Goal: Task Accomplishment & Management: Complete application form

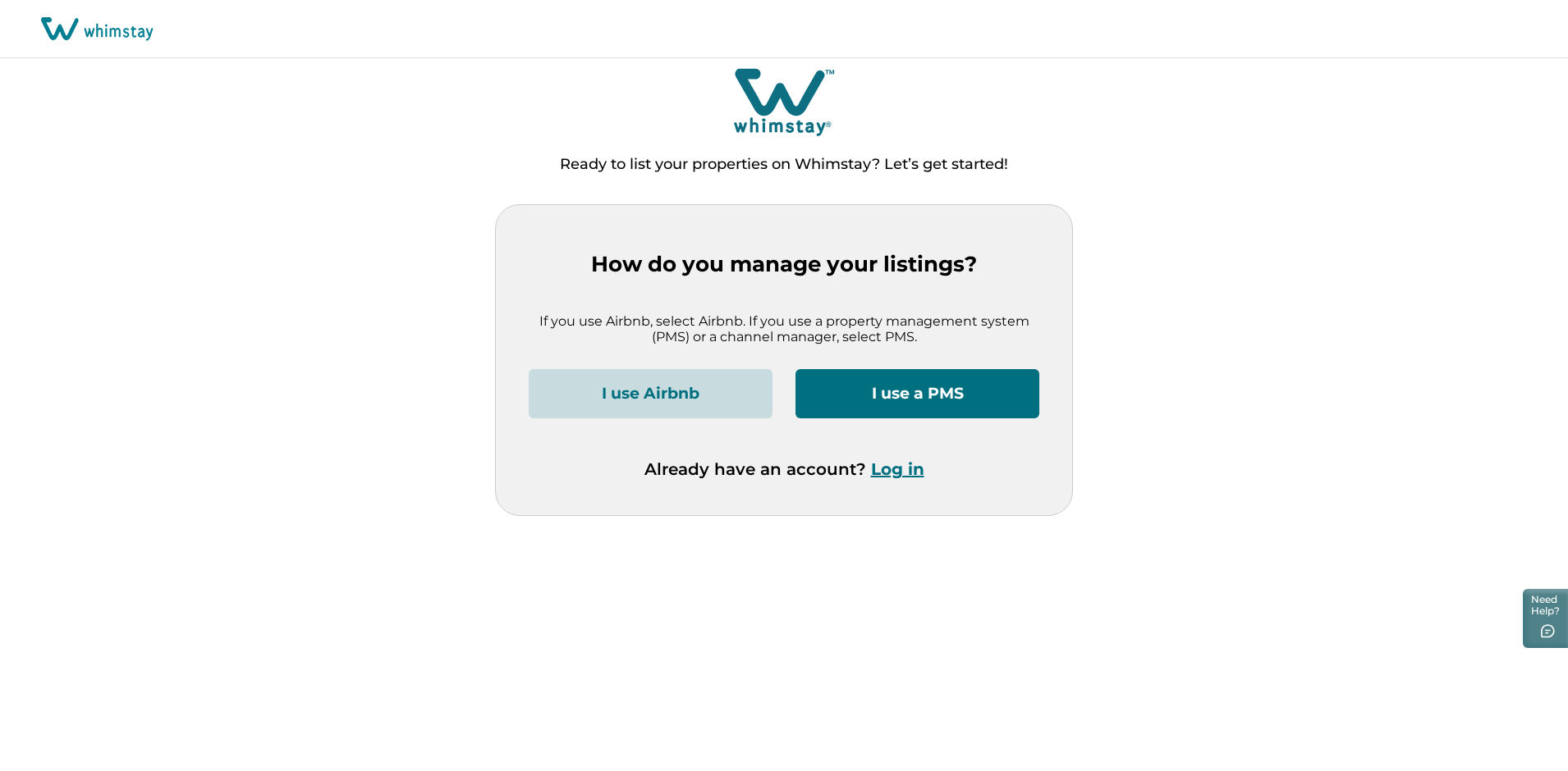
click at [735, 390] on button "I use Airbnb" at bounding box center [650, 394] width 244 height 49
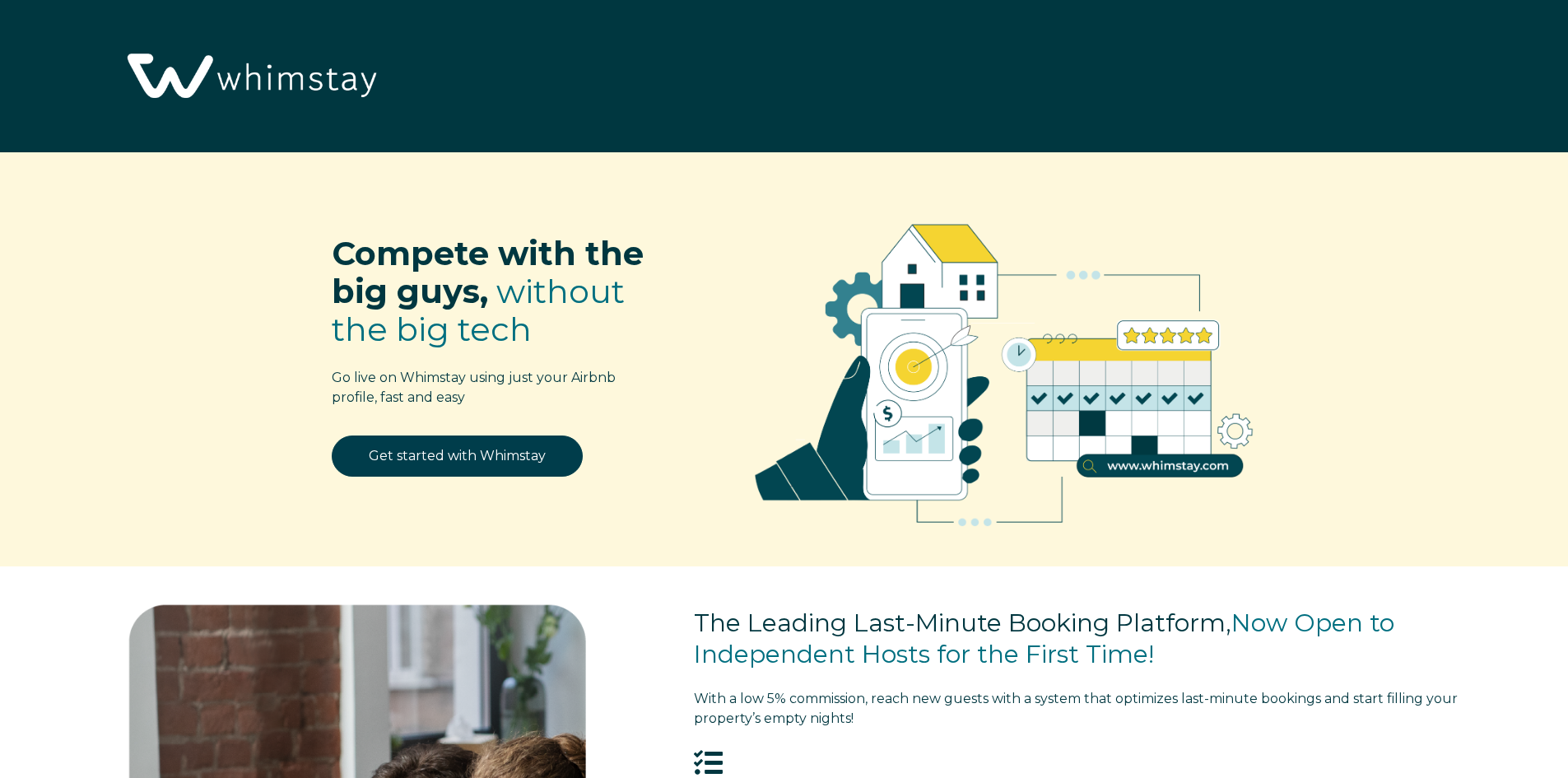
select select "US"
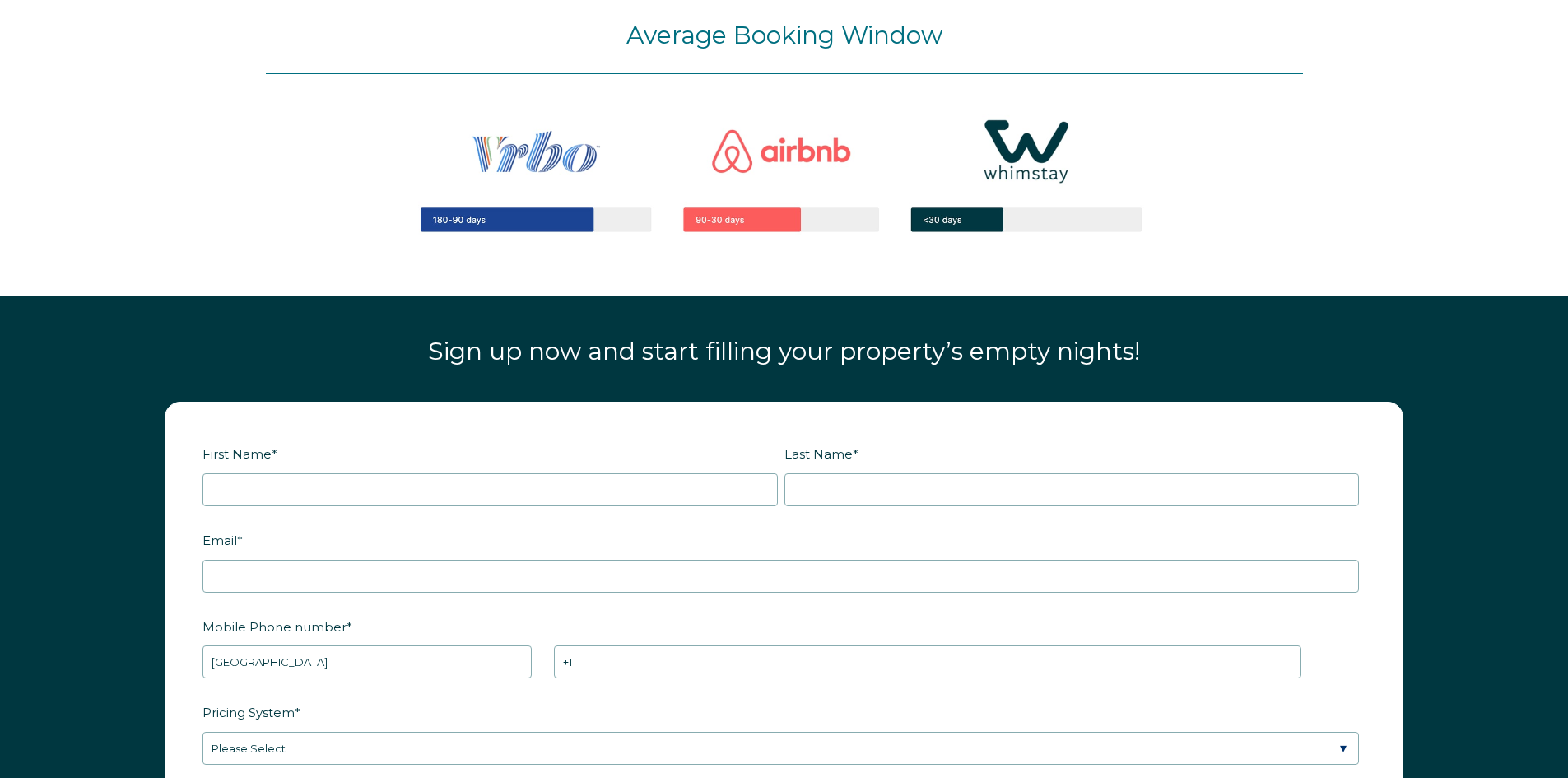
scroll to position [2015, 0]
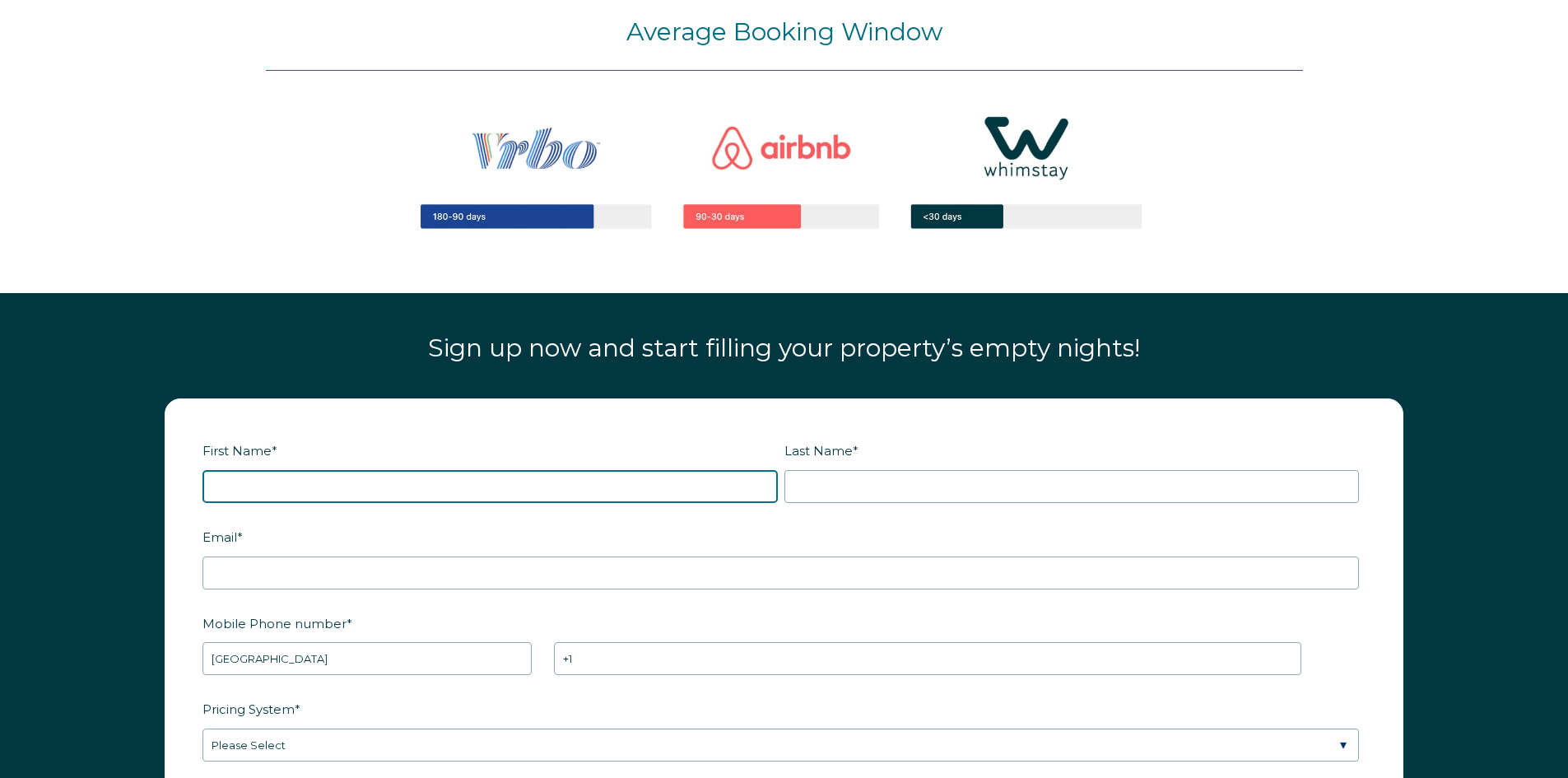
click at [605, 483] on input "First Name *" at bounding box center [490, 486] width 575 height 33
type input "Alexa"
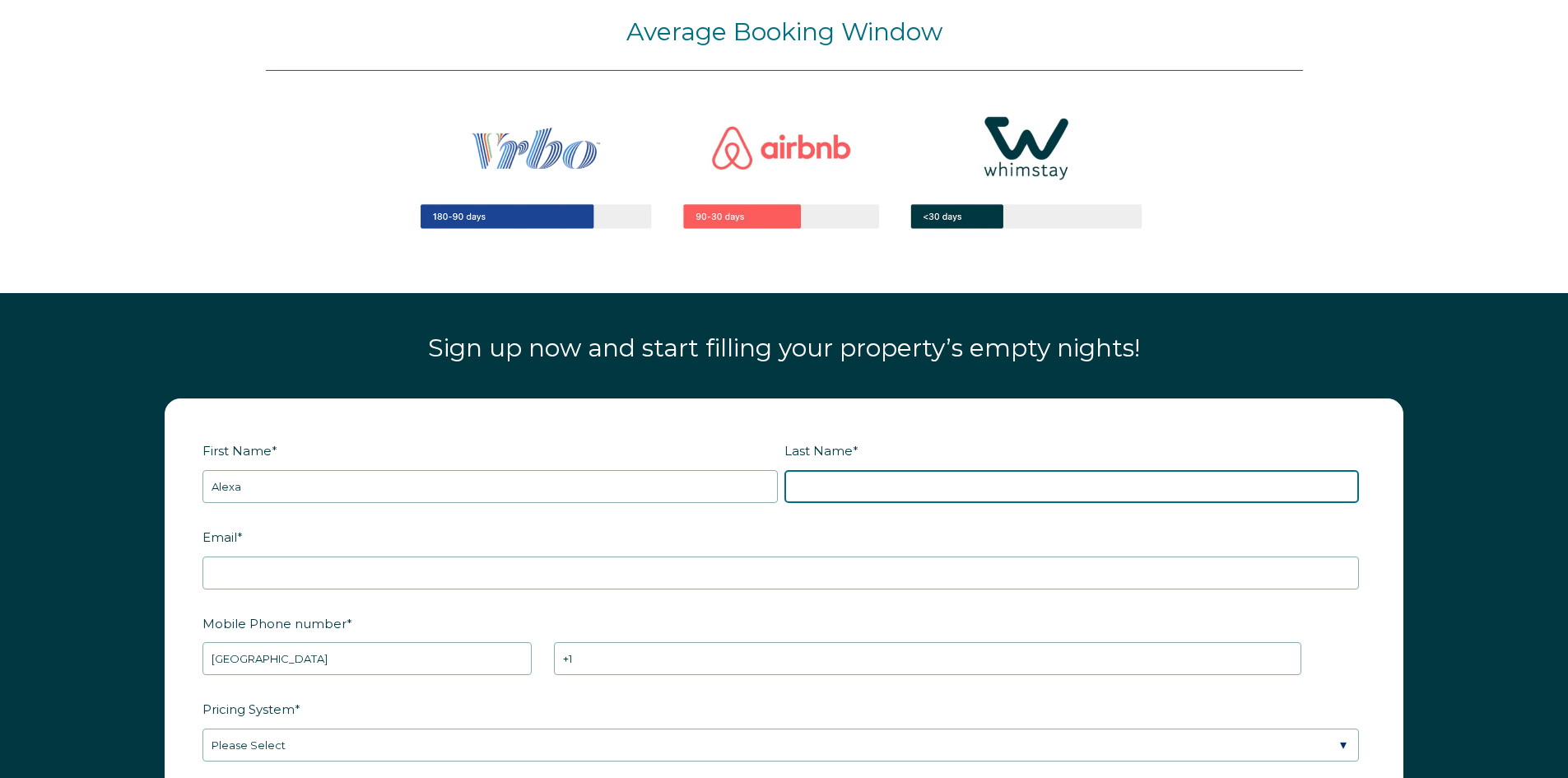
type input "[PERSON_NAME]"
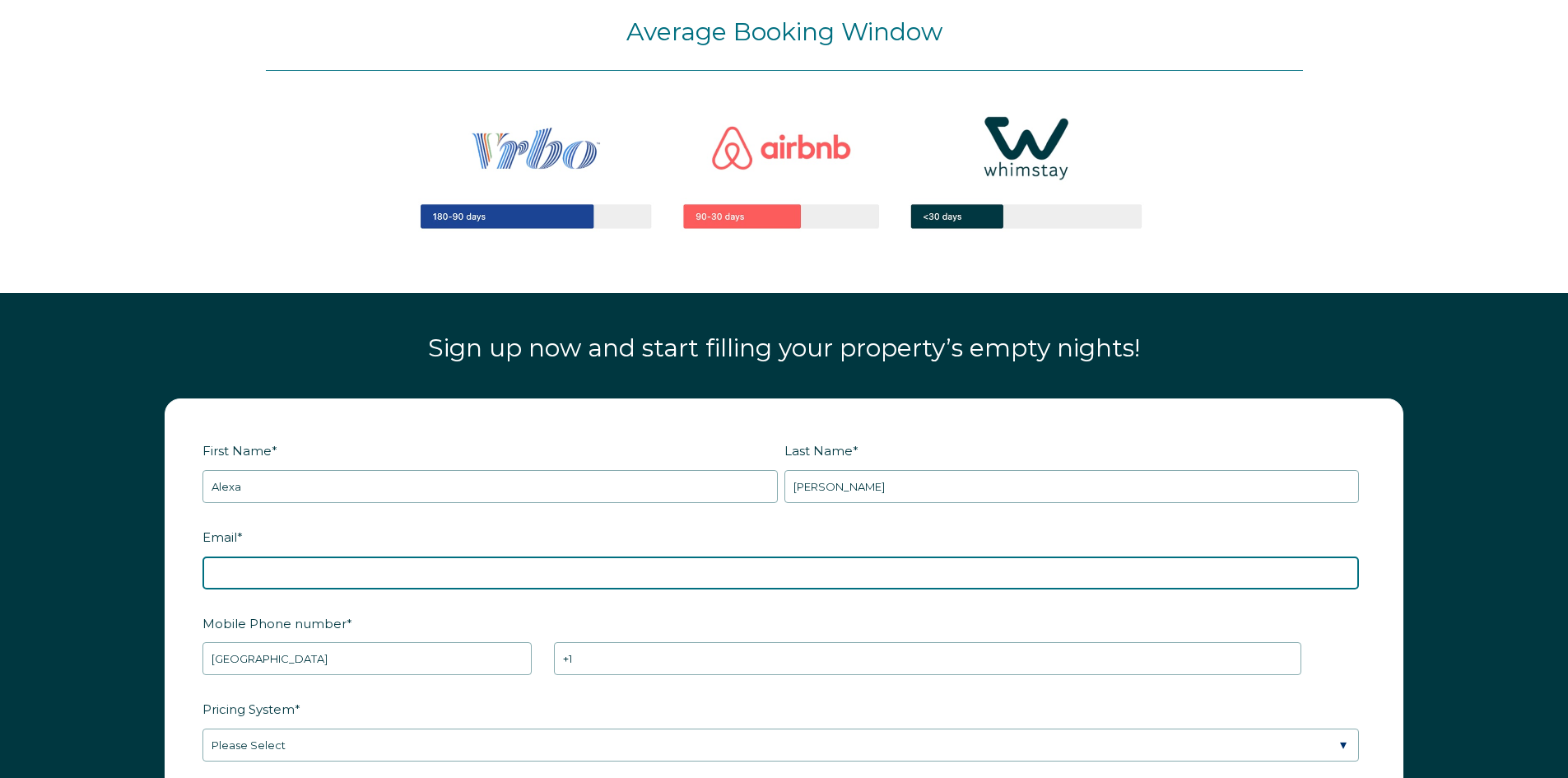
type input "[EMAIL_ADDRESS][DOMAIN_NAME]"
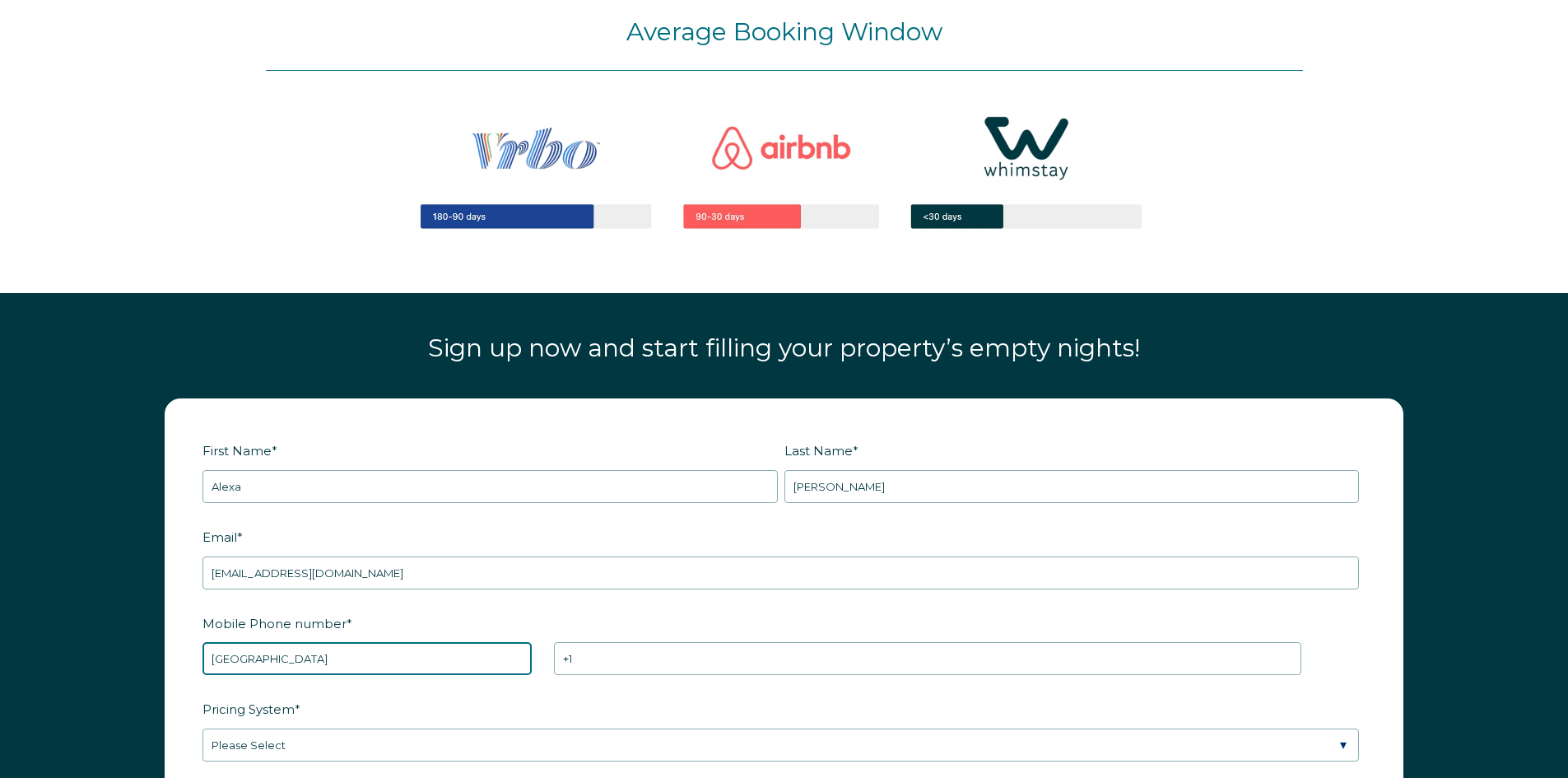
click at [484, 650] on select "* [GEOGRAPHIC_DATA] (‫[GEOGRAPHIC_DATA]‬‎) [GEOGRAPHIC_DATA] ([GEOGRAPHIC_DATA]…" at bounding box center [368, 658] width 330 height 33
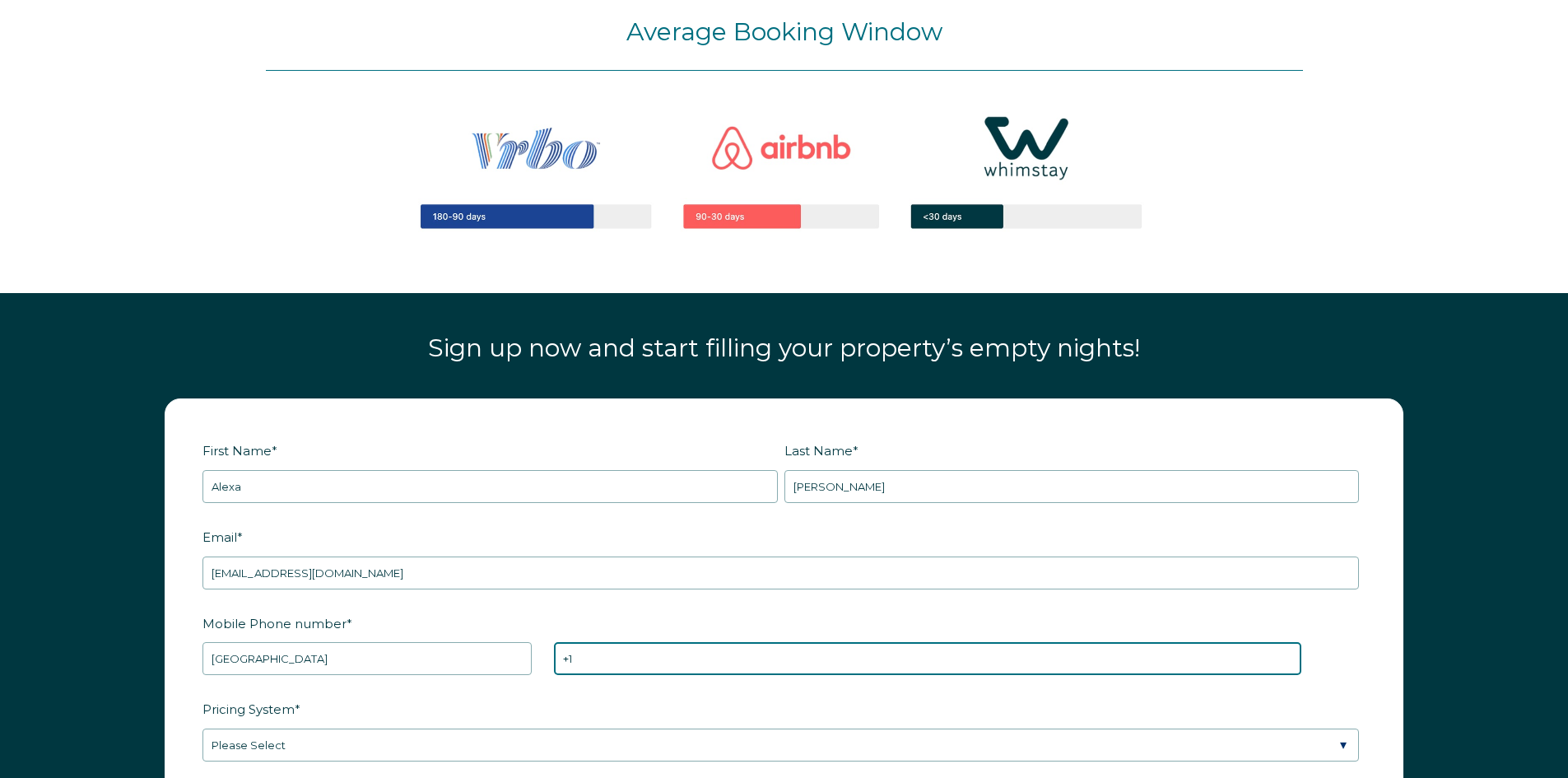
click at [578, 656] on input "+1" at bounding box center [928, 658] width 748 height 33
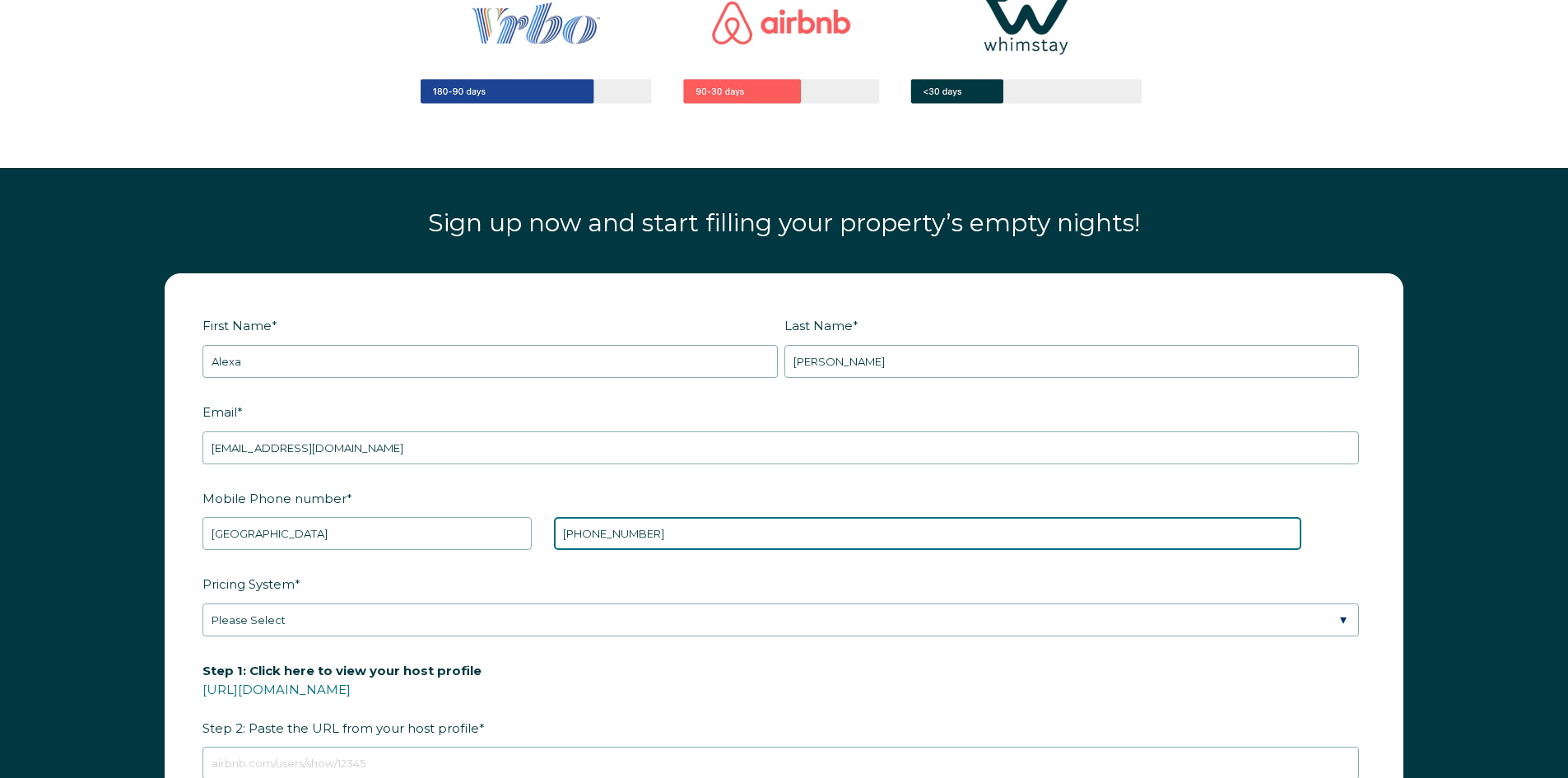
scroll to position [2142, 0]
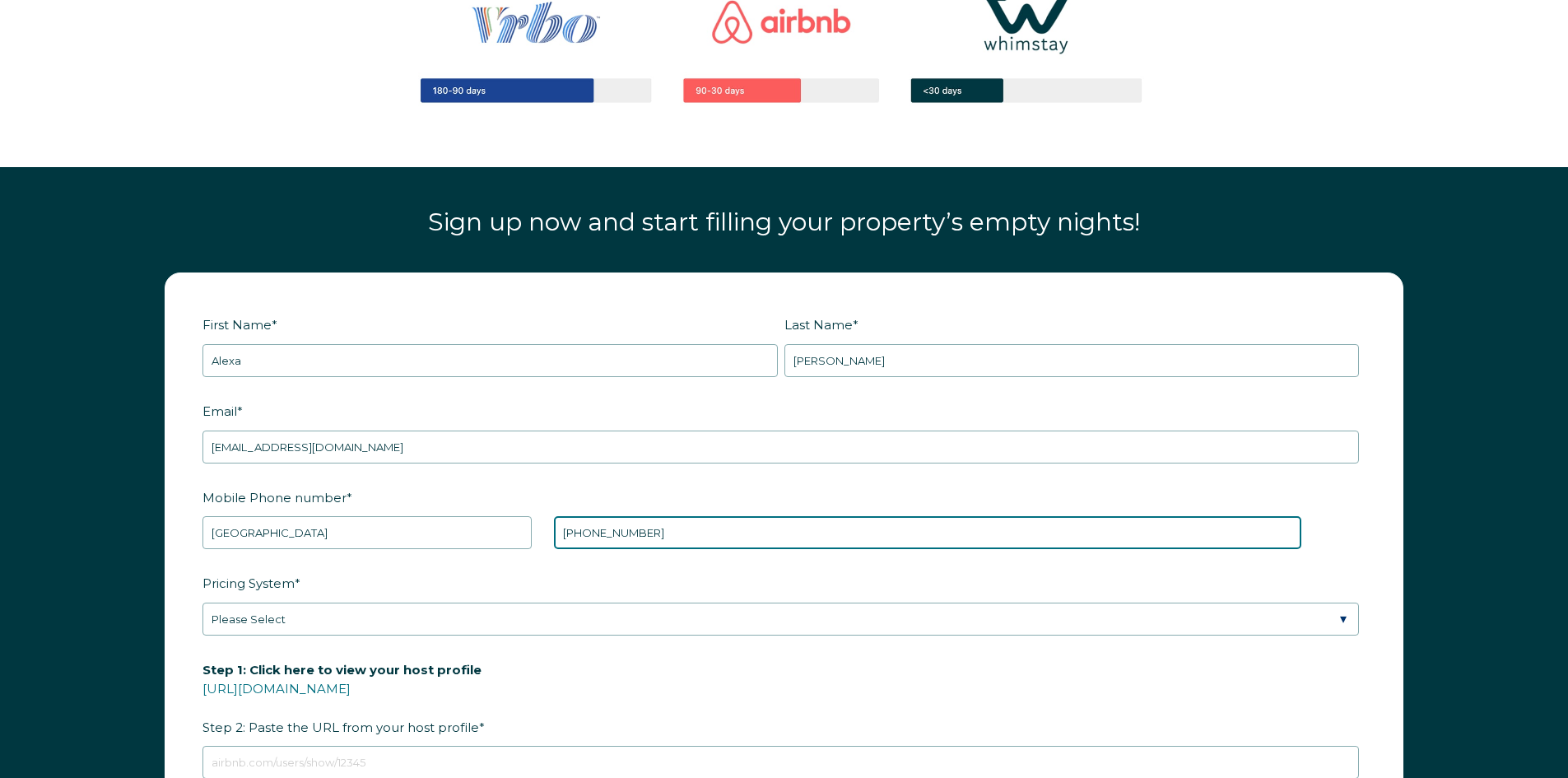
type input "[PHONE_NUMBER]"
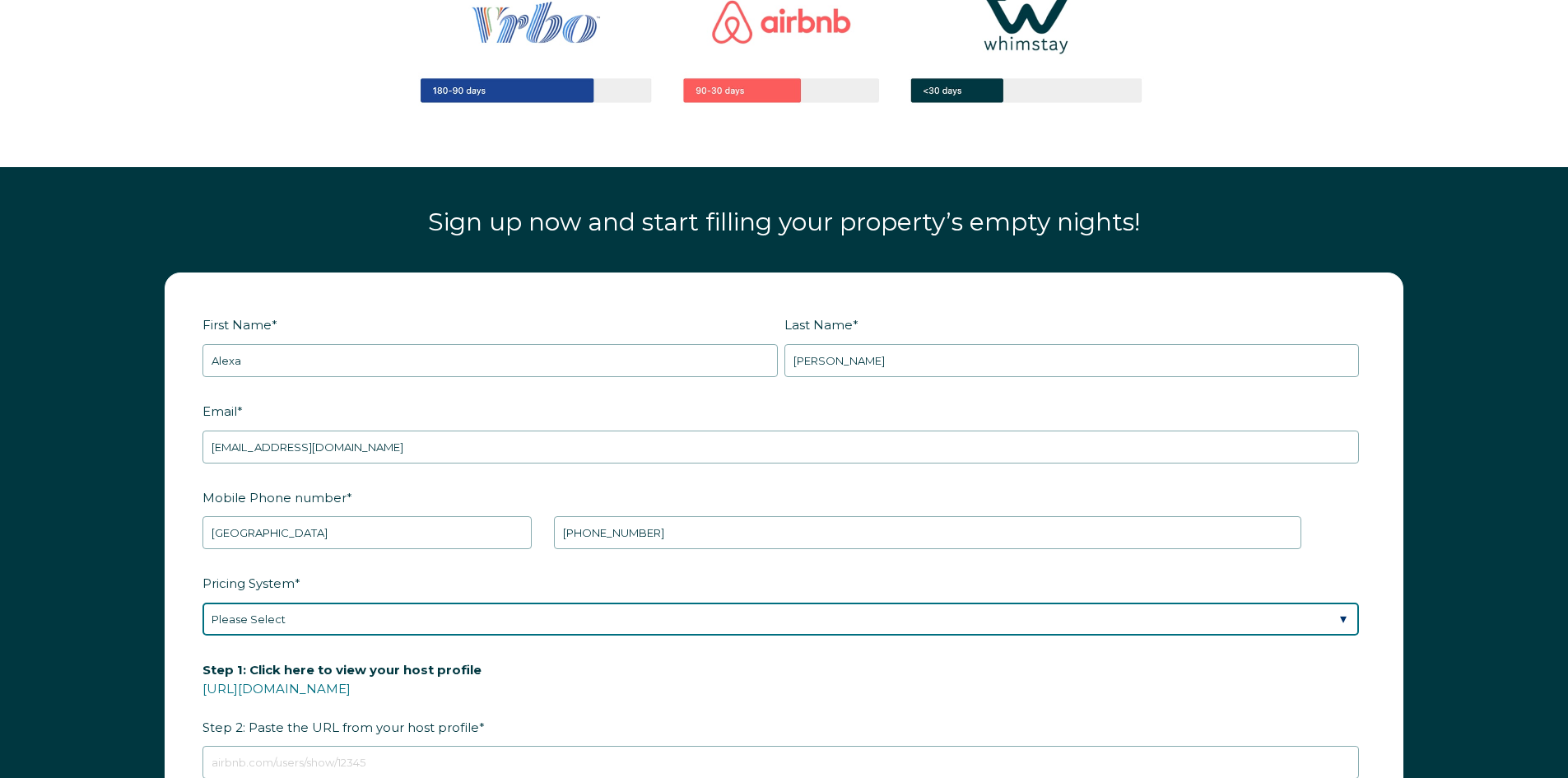
click at [595, 632] on select "Please Select Manual Airbnb Smart Pricing PriceLabs Wheelhouse Beyond Pricing 3…" at bounding box center [780, 619] width 1156 height 33
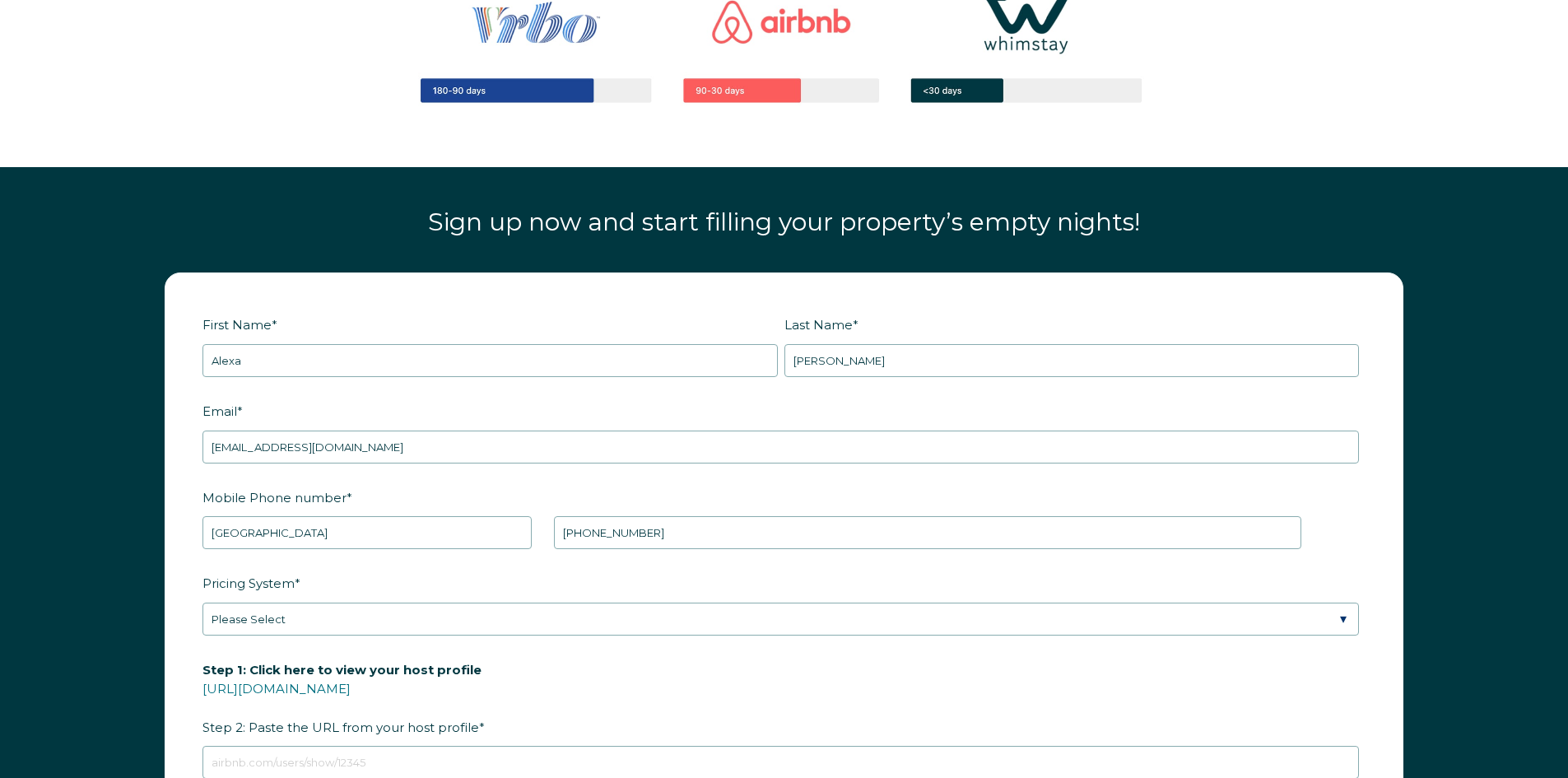
click at [580, 582] on label "Pricing System *" at bounding box center [784, 583] width 1163 height 29
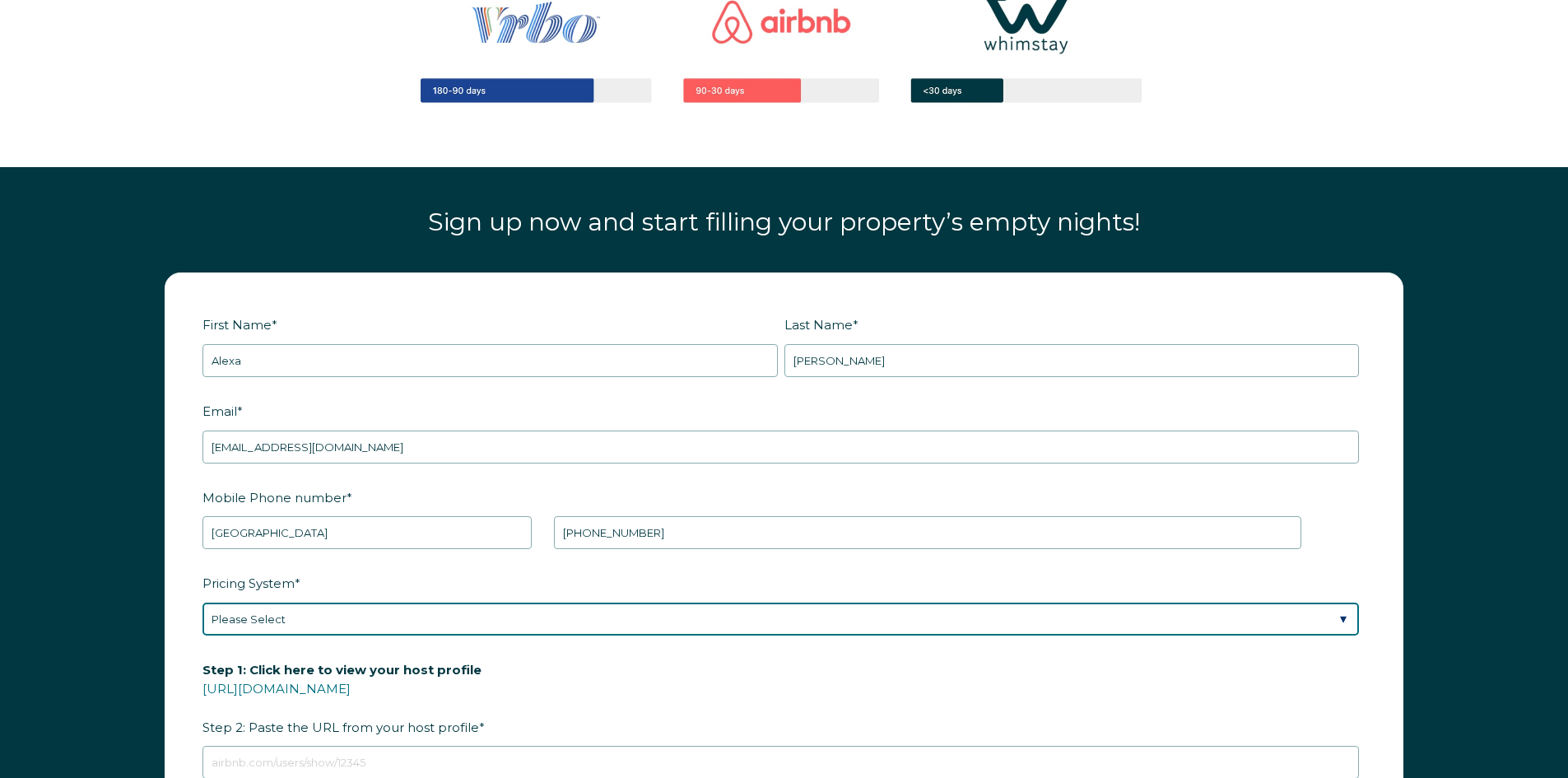
click at [580, 603] on select "Please Select Manual Airbnb Smart Pricing PriceLabs Wheelhouse Beyond Pricing 3…" at bounding box center [780, 619] width 1156 height 33
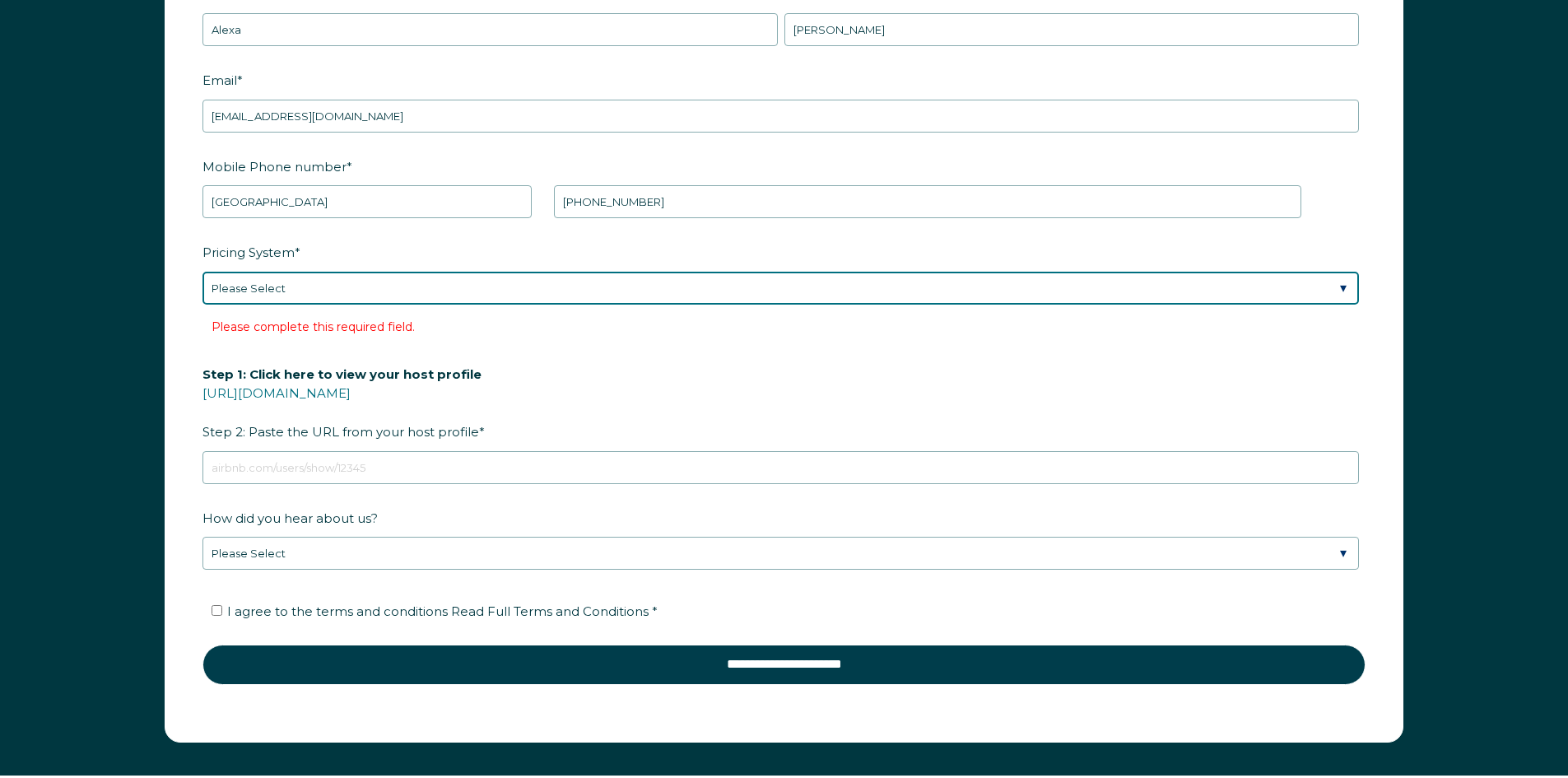
scroll to position [2474, 0]
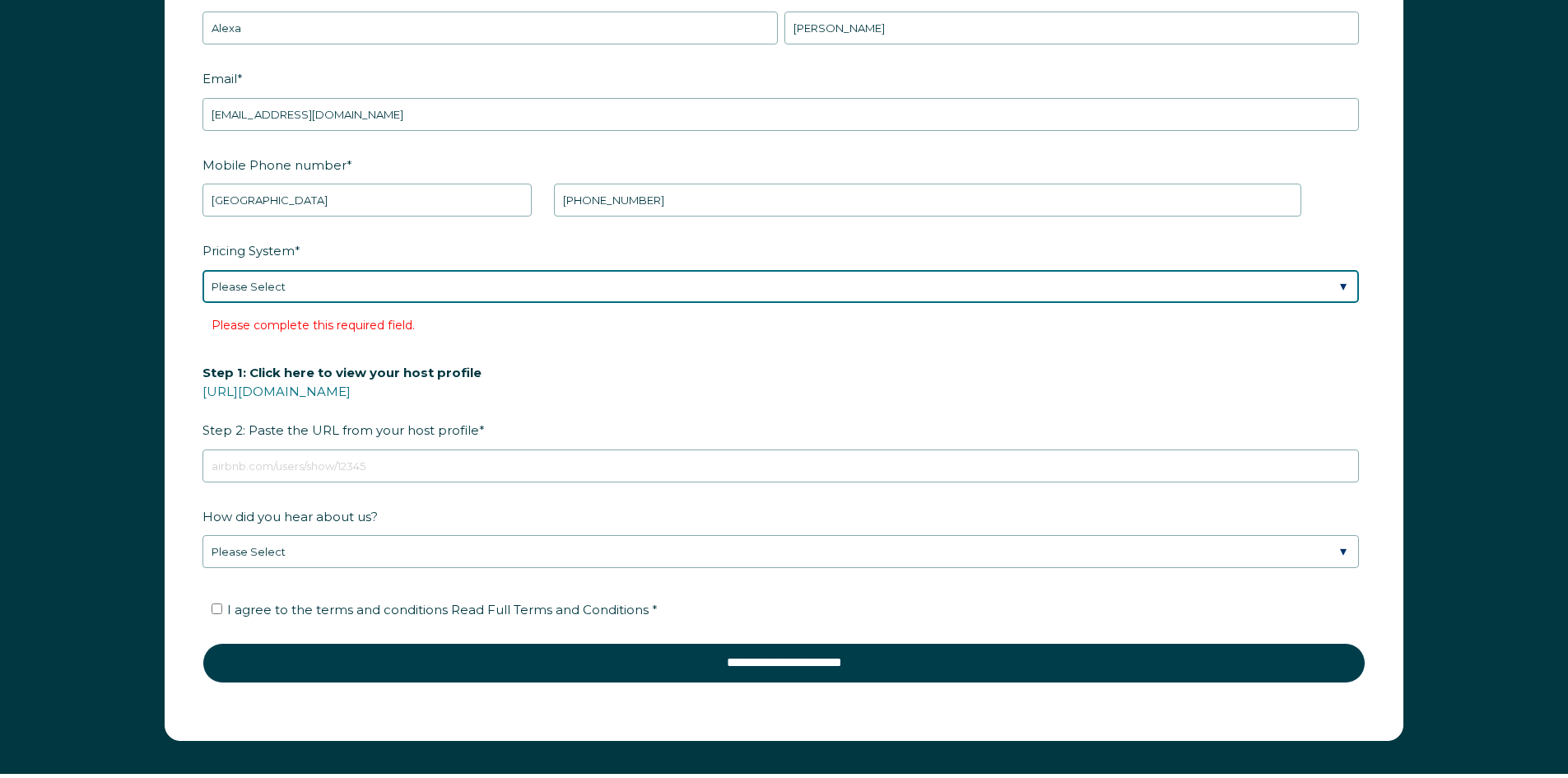
click at [566, 276] on select "Please Select Manual Airbnb Smart Pricing PriceLabs Wheelhouse Beyond Pricing 3…" at bounding box center [780, 286] width 1156 height 33
select select "Manual"
click at [203, 270] on select "Please Select Manual Airbnb Smart Pricing PriceLabs Wheelhouse Beyond Pricing 3…" at bounding box center [780, 286] width 1156 height 33
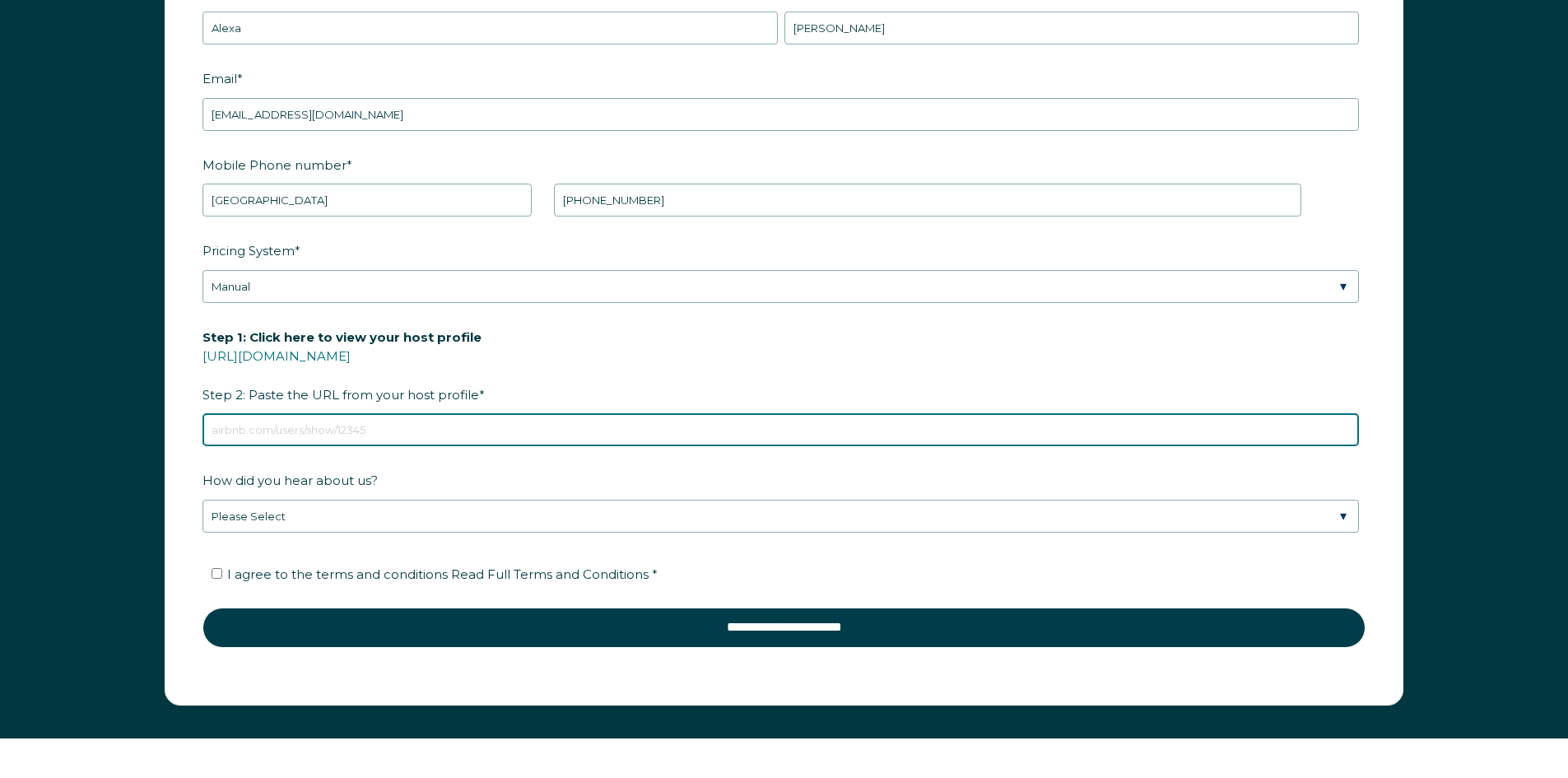
click at [481, 424] on input "Step 1: Click here to view your host profile [URL][DOMAIN_NAME] Step 2: Paste t…" at bounding box center [780, 429] width 1156 height 33
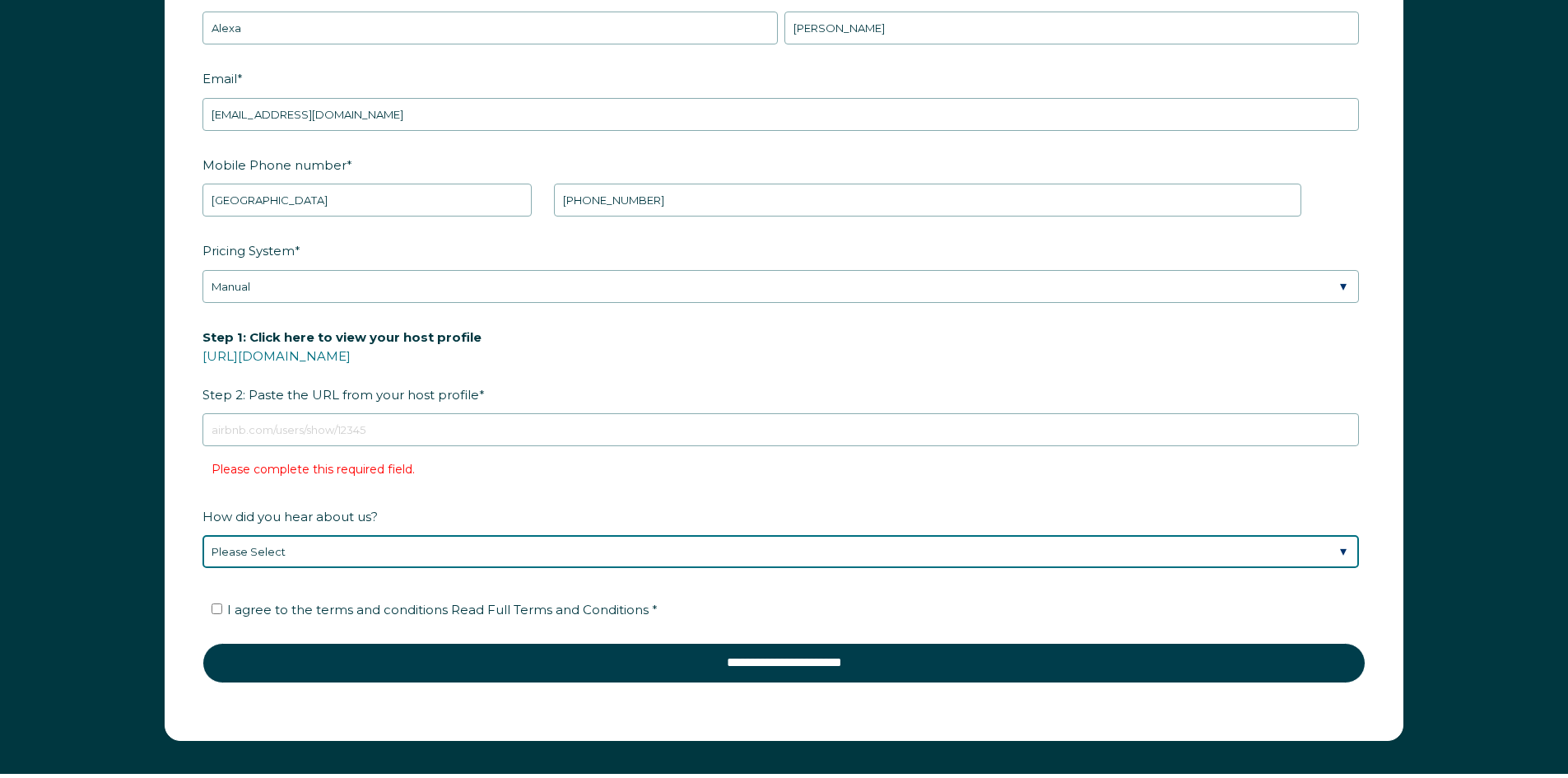
click at [460, 517] on div "How did you hear about us? Please Select Discovered Whimstay at an event or con…" at bounding box center [784, 535] width 1163 height 66
select select "Social Media"
click at [203, 535] on select "Please Select Discovered Whimstay at an event or conference Found Whimstay thro…" at bounding box center [780, 551] width 1156 height 33
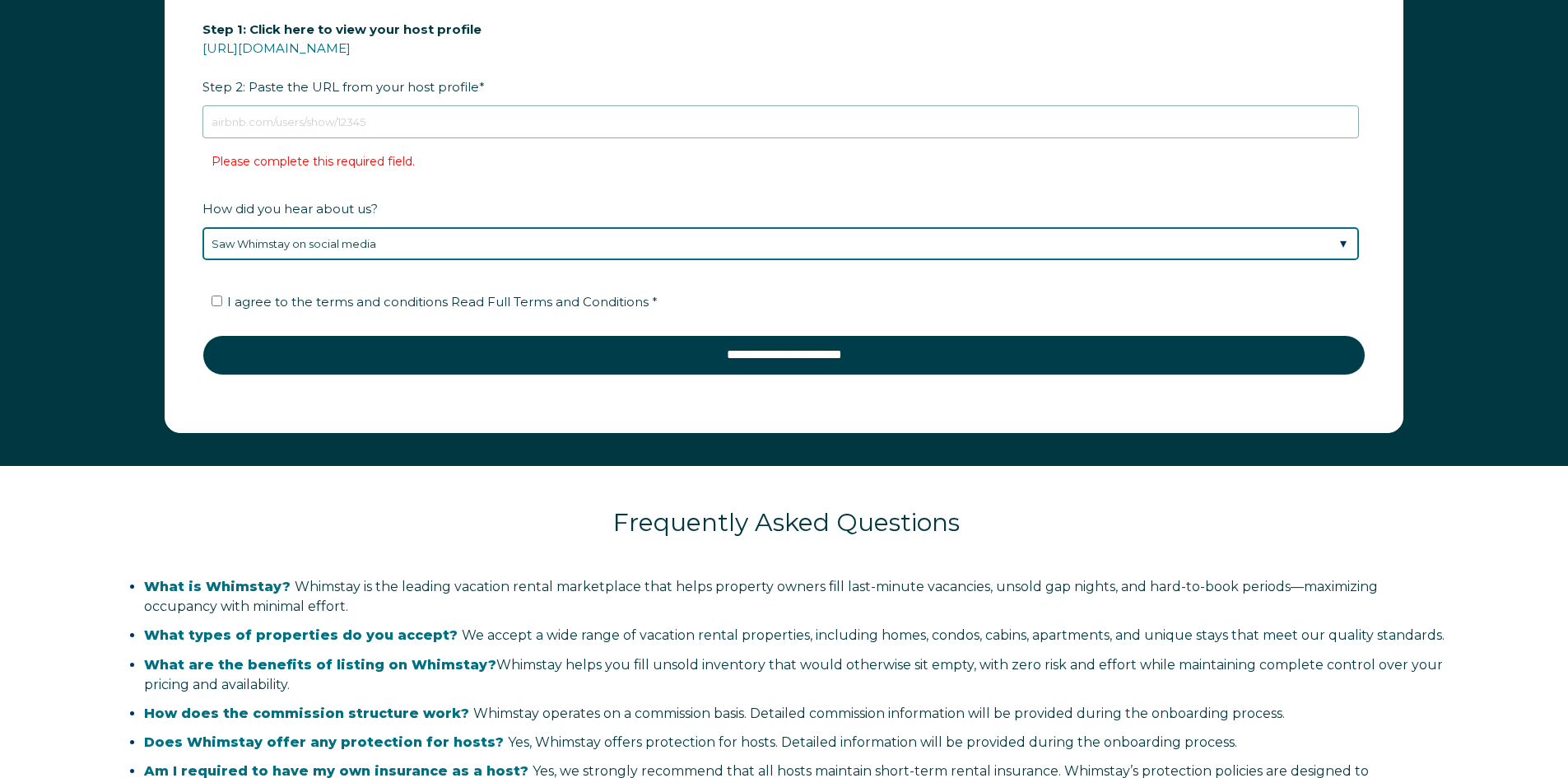
scroll to position [2785, 0]
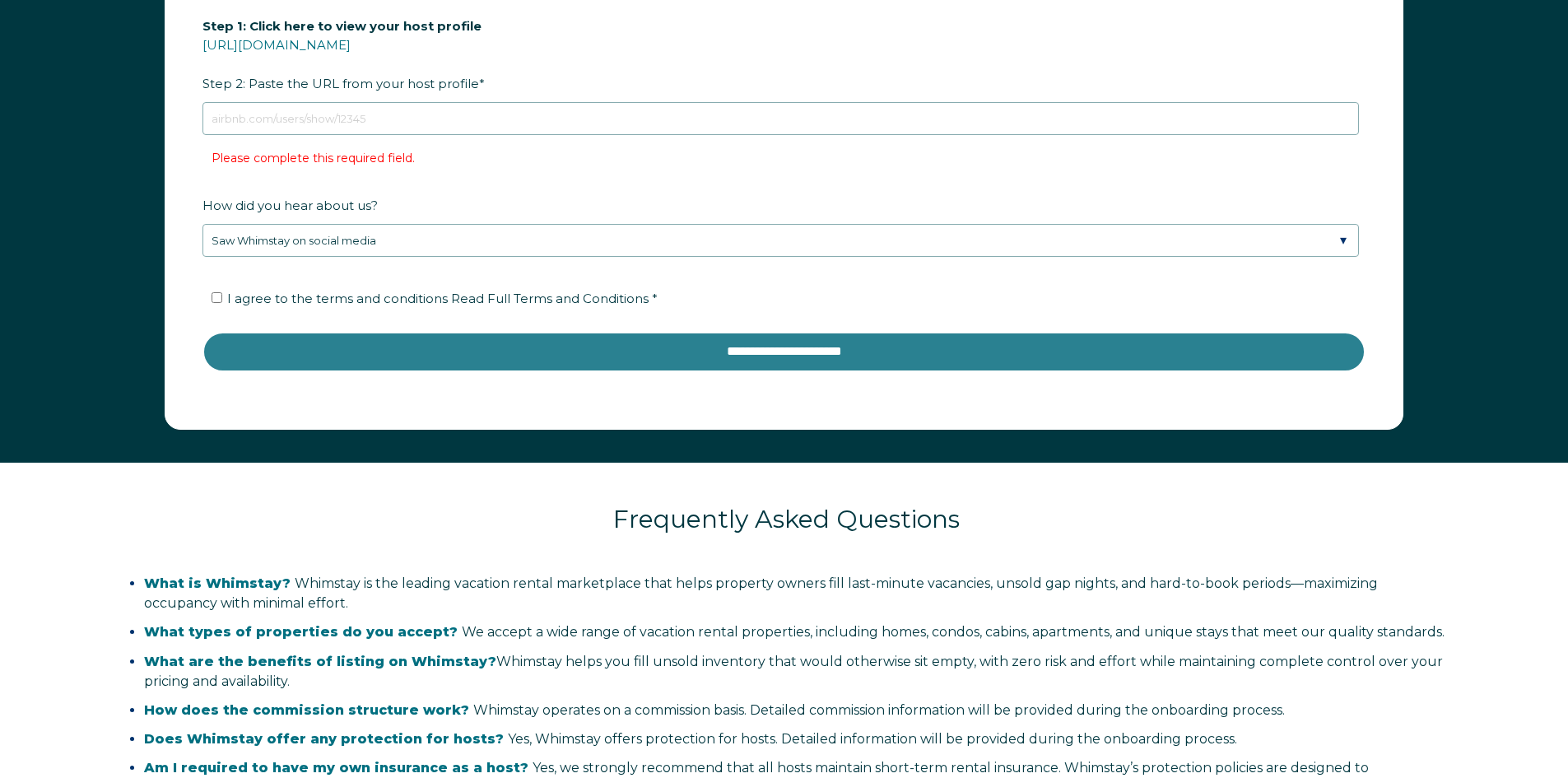
click at [671, 338] on input "**********" at bounding box center [784, 351] width 1163 height 40
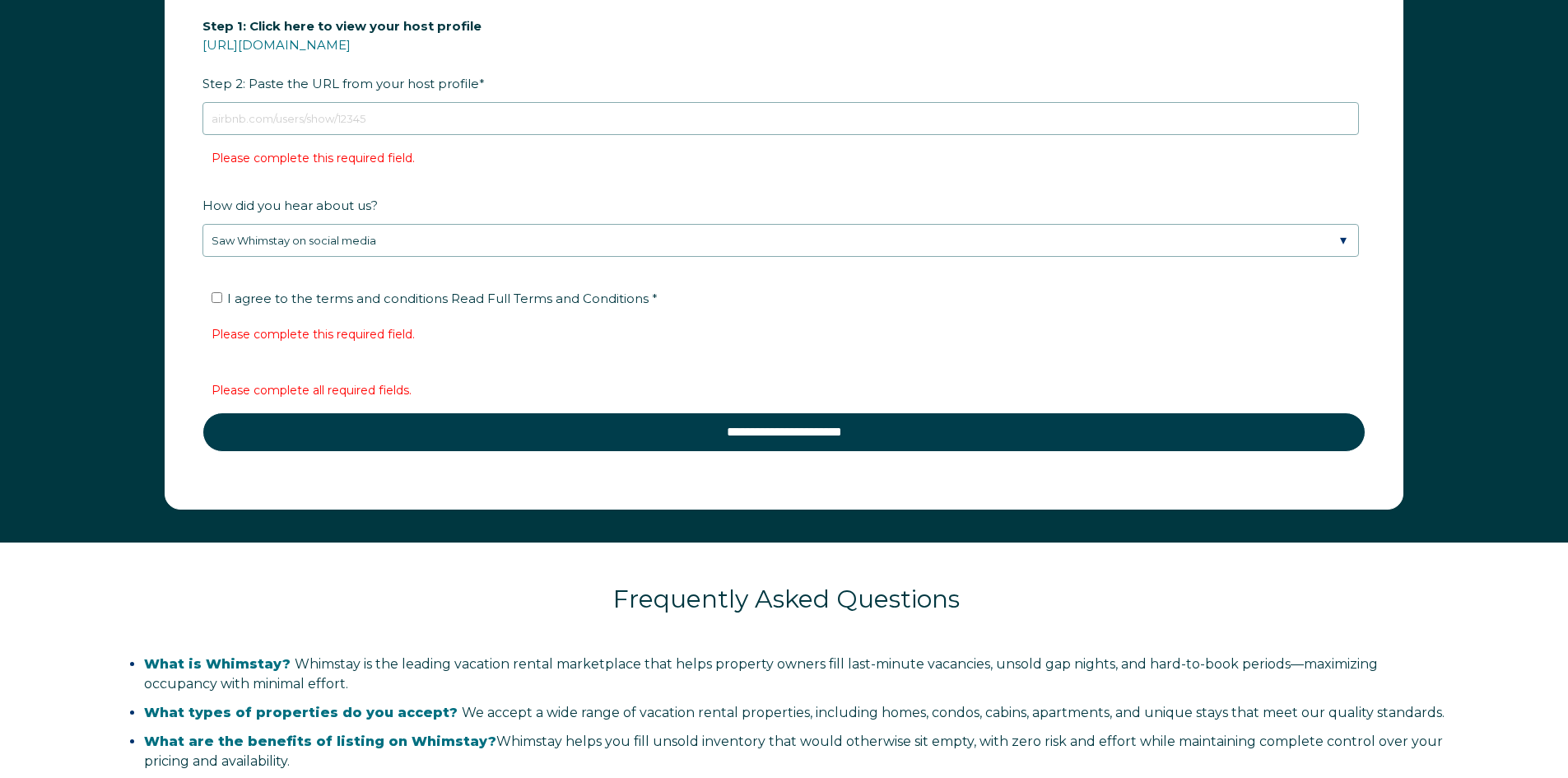
click at [211, 295] on ul "I agree to the terms and conditions Read Full Terms and Conditions *" at bounding box center [780, 299] width 1156 height 27
click at [220, 296] on input "I agree to the terms and conditions Read Full Terms and Conditions *" at bounding box center [217, 298] width 11 height 11
checkbox input "true"
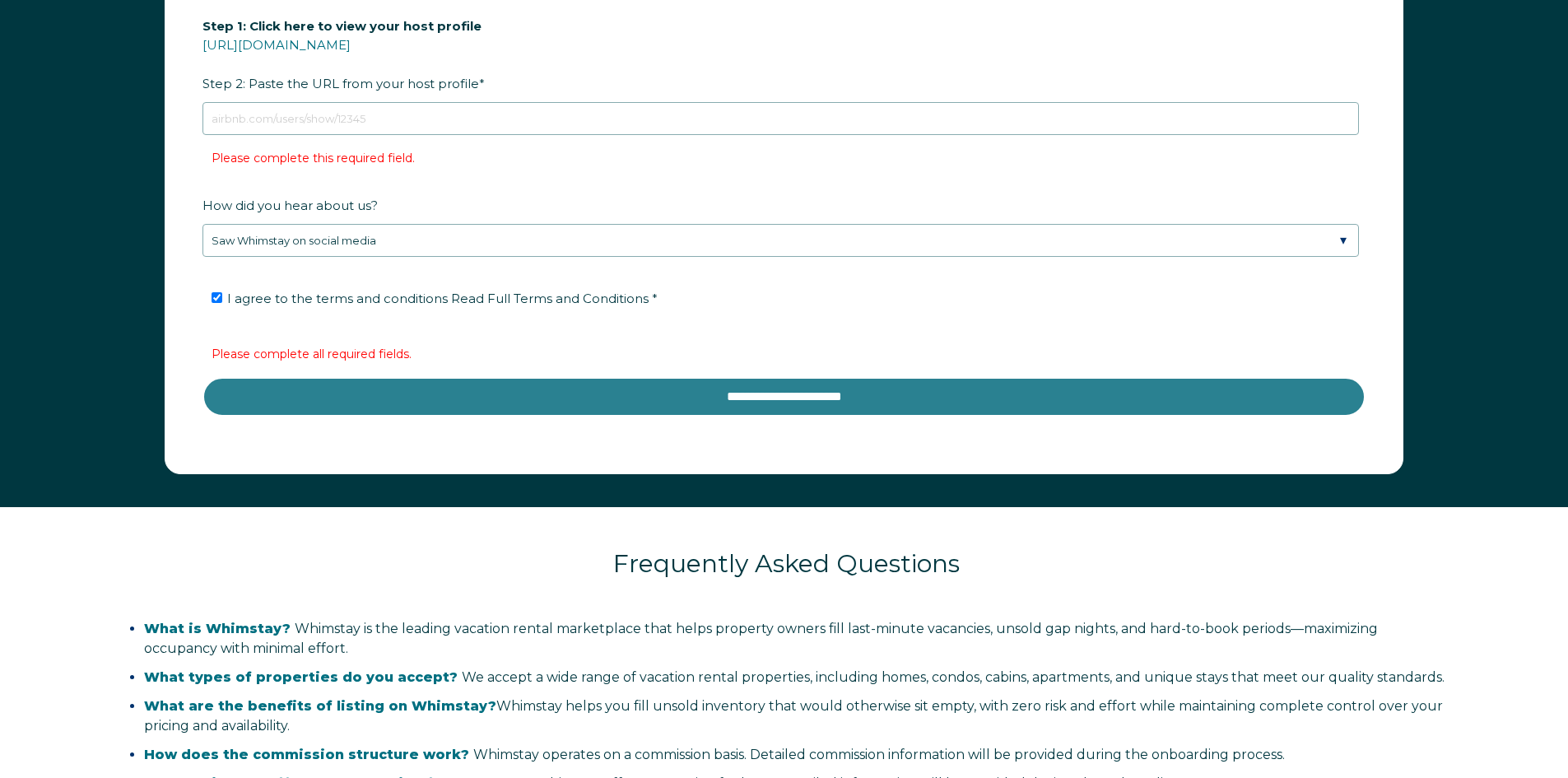
click at [316, 387] on input "**********" at bounding box center [784, 397] width 1163 height 40
